Goal: Transaction & Acquisition: Purchase product/service

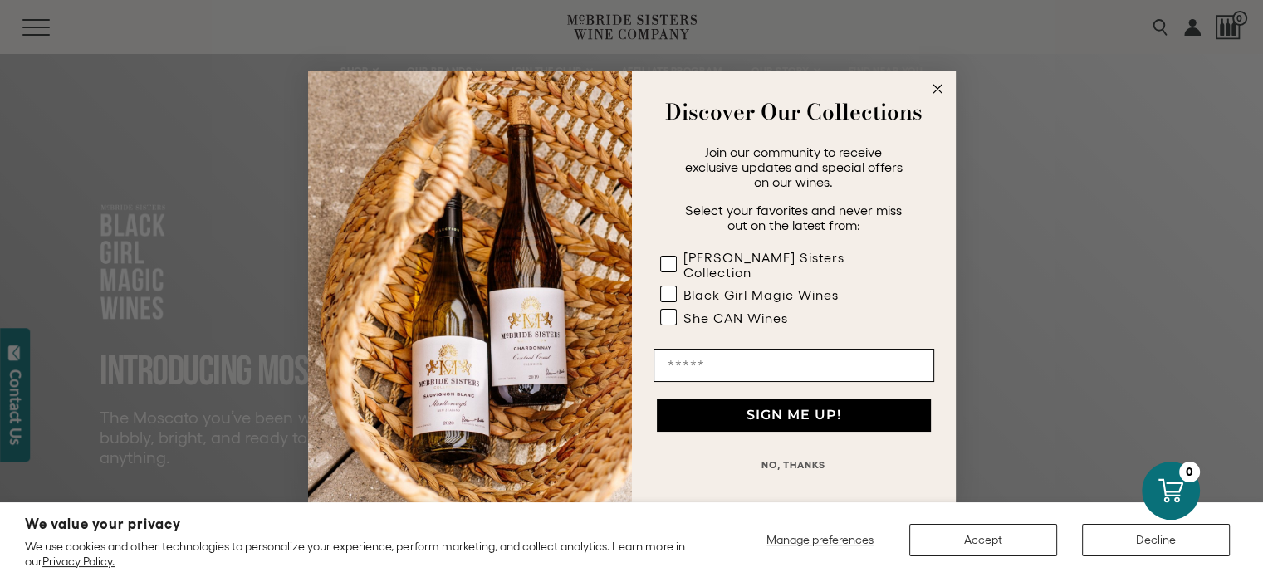
click at [937, 93] on icon "Close dialog" at bounding box center [938, 89] width 8 height 8
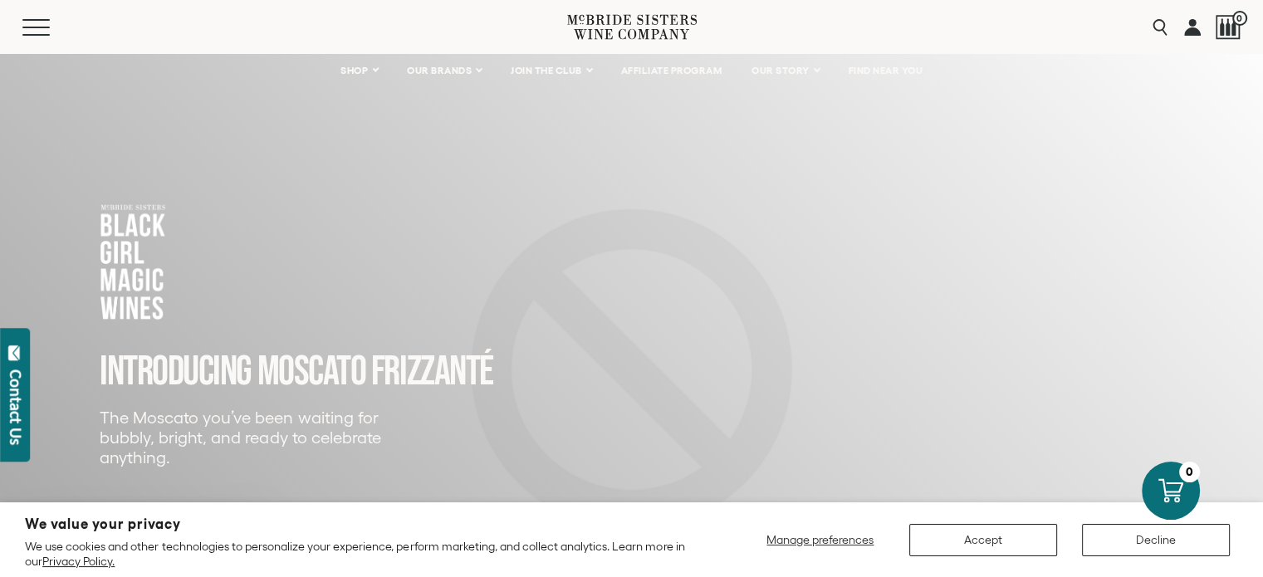
click at [136, 286] on div at bounding box center [133, 262] width 66 height 118
